Goal: Find specific page/section

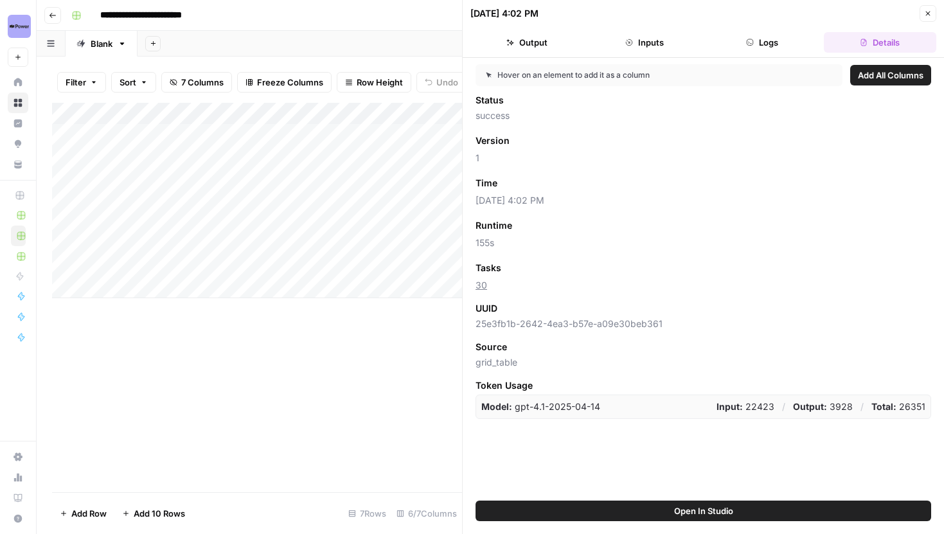
click at [926, 12] on icon "button" at bounding box center [929, 14] width 8 height 8
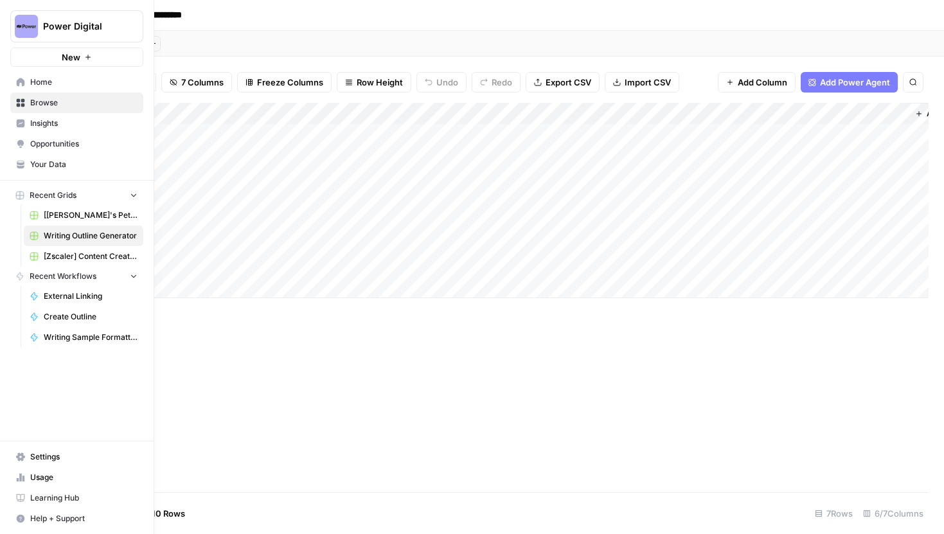
click at [94, 253] on span "[Zscaler] Content Creation" at bounding box center [91, 257] width 94 height 12
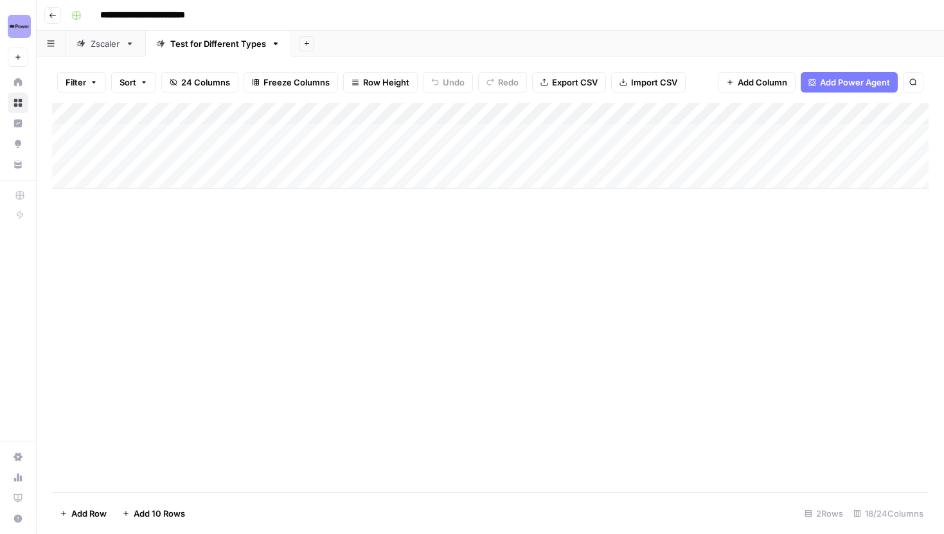
click at [106, 47] on div "Zscaler" at bounding box center [106, 43] width 30 height 13
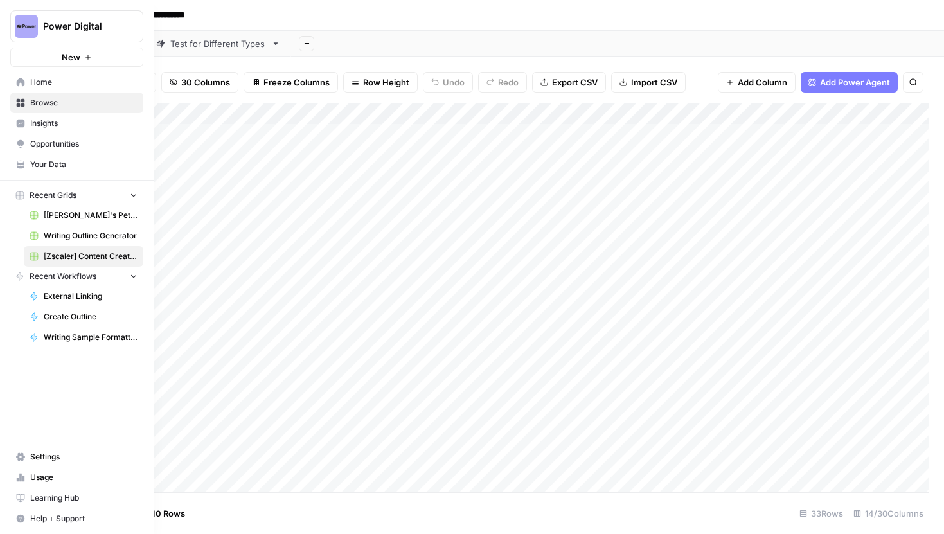
click at [67, 160] on span "Your Data" at bounding box center [83, 165] width 107 height 12
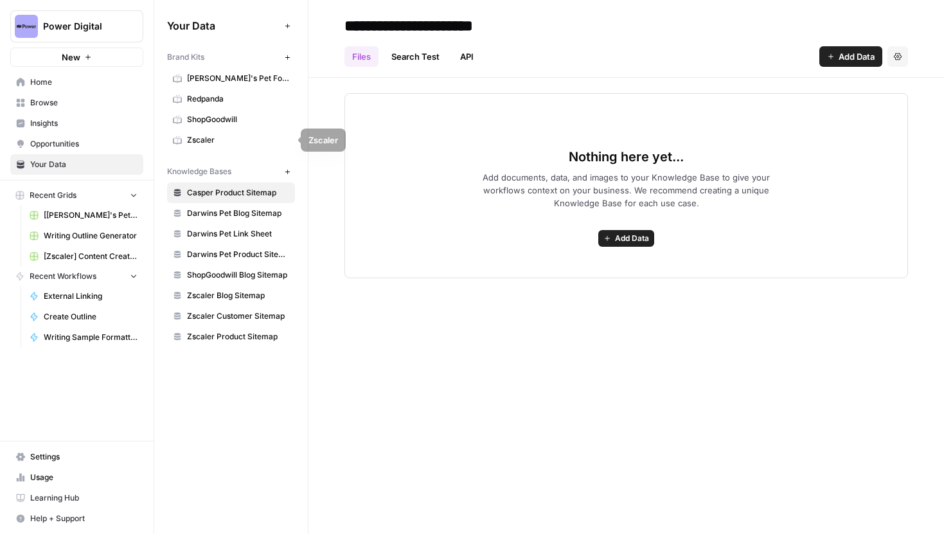
click at [221, 140] on span "Zscaler" at bounding box center [238, 140] width 102 height 12
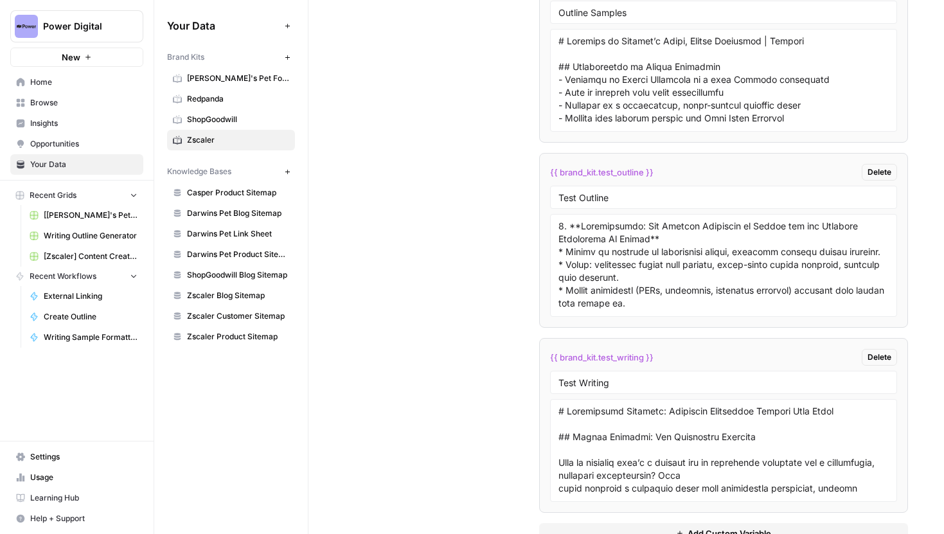
scroll to position [2802, 0]
